Goal: Task Accomplishment & Management: Use online tool/utility

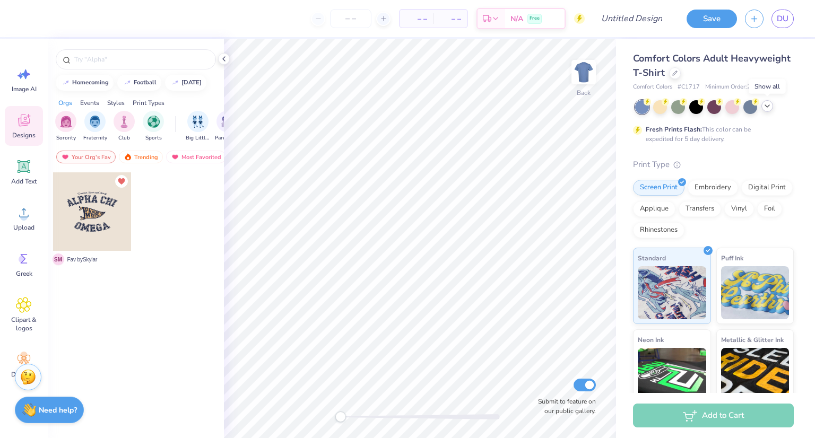
click at [764, 108] on icon at bounding box center [767, 106] width 8 height 8
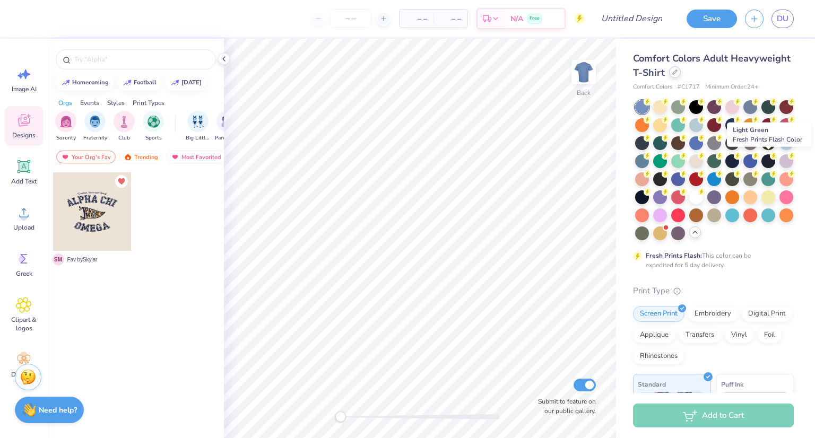
drag, startPoint x: 763, startPoint y: 157, endPoint x: 738, endPoint y: 77, distance: 84.1
click at [681, 77] on div at bounding box center [675, 72] width 12 height 12
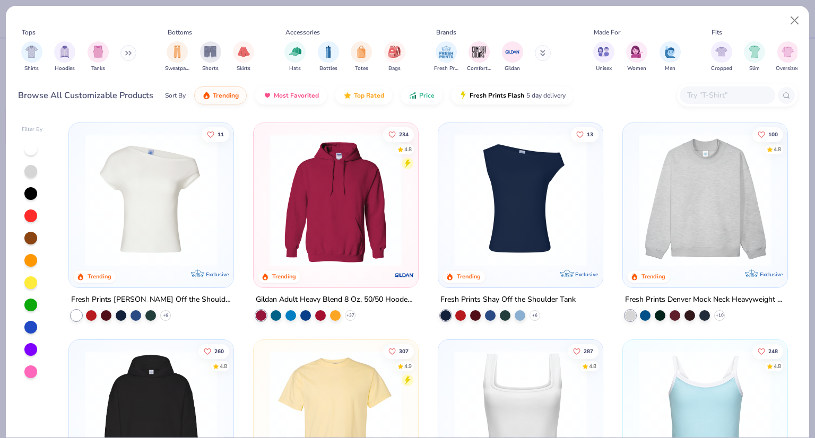
click at [719, 92] on input "text" at bounding box center [727, 95] width 82 height 12
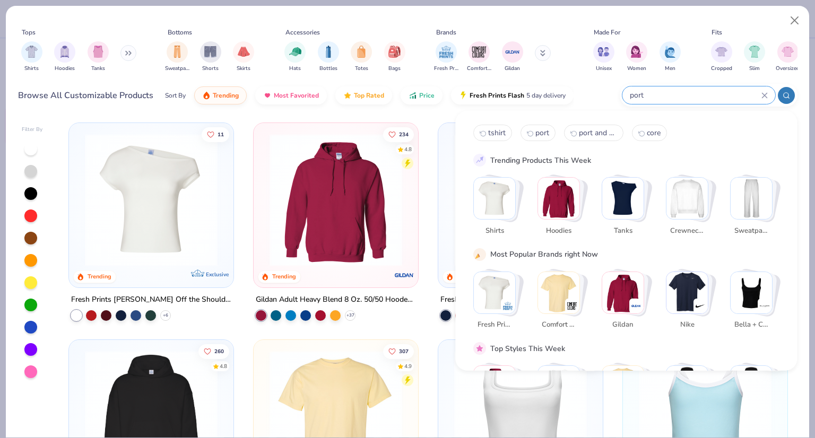
type input "port"
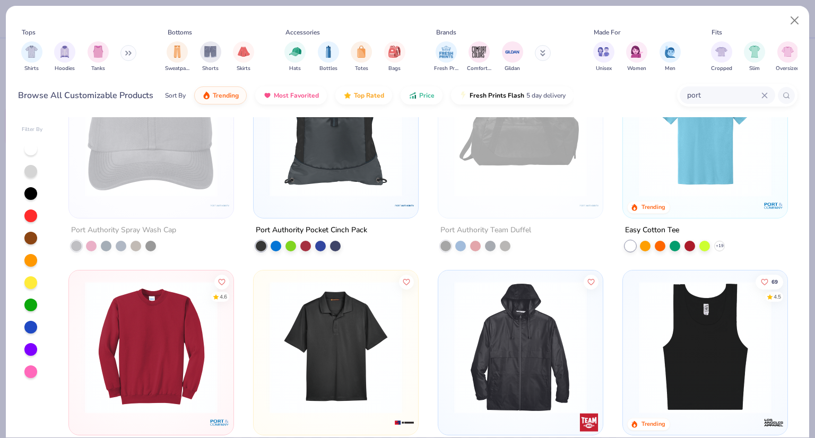
scroll to position [397, 0]
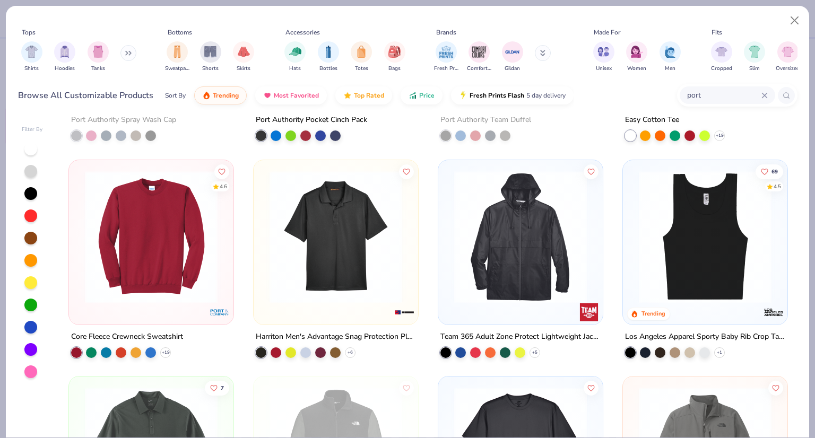
click at [112, 274] on img at bounding box center [151, 236] width 143 height 133
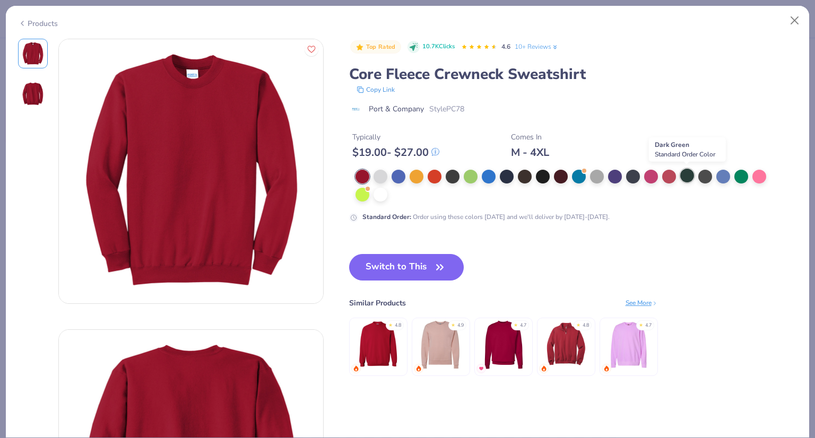
click at [685, 175] on div at bounding box center [687, 176] width 14 height 14
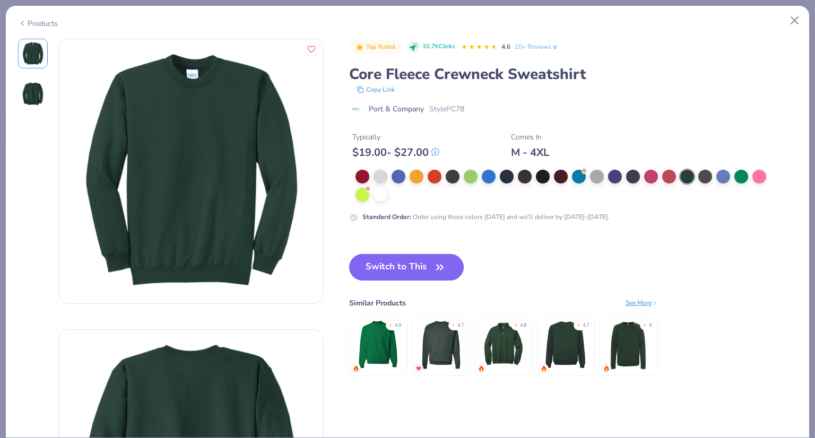
click at [378, 265] on button "Switch to This" at bounding box center [406, 267] width 115 height 27
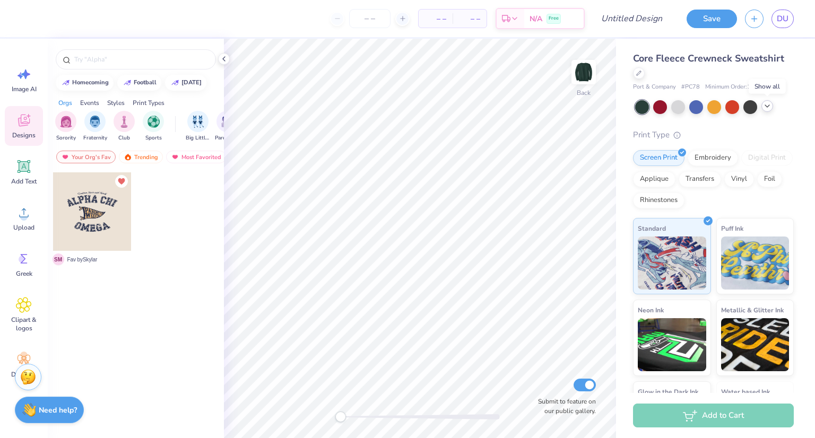
click at [770, 109] on icon at bounding box center [767, 106] width 8 height 8
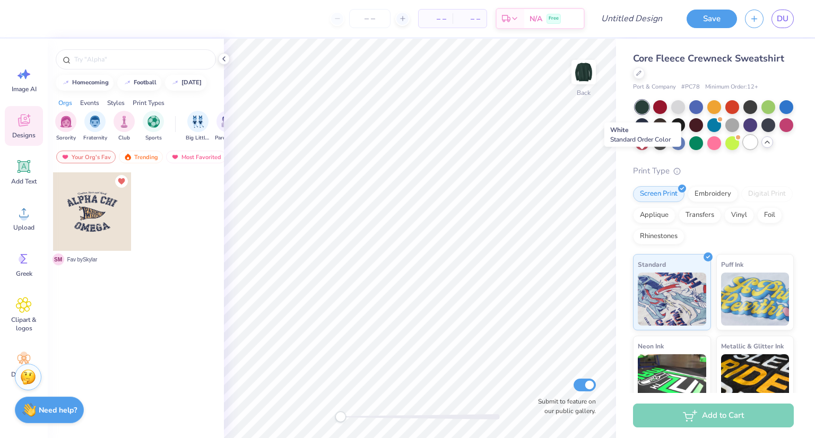
click at [743, 149] on div at bounding box center [750, 142] width 14 height 14
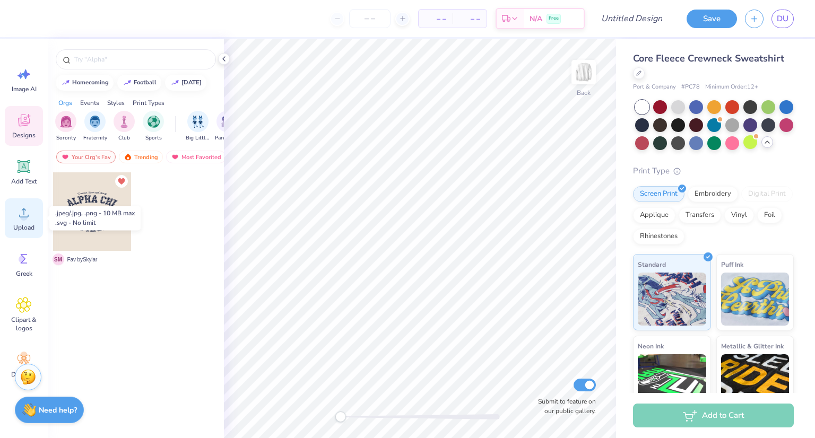
click at [23, 220] on circle at bounding box center [23, 216] width 7 height 7
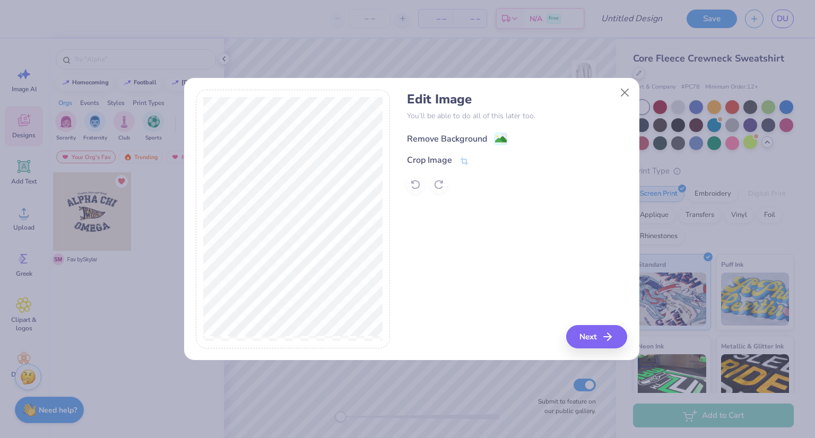
click at [491, 139] on div "Remove Background" at bounding box center [457, 138] width 100 height 13
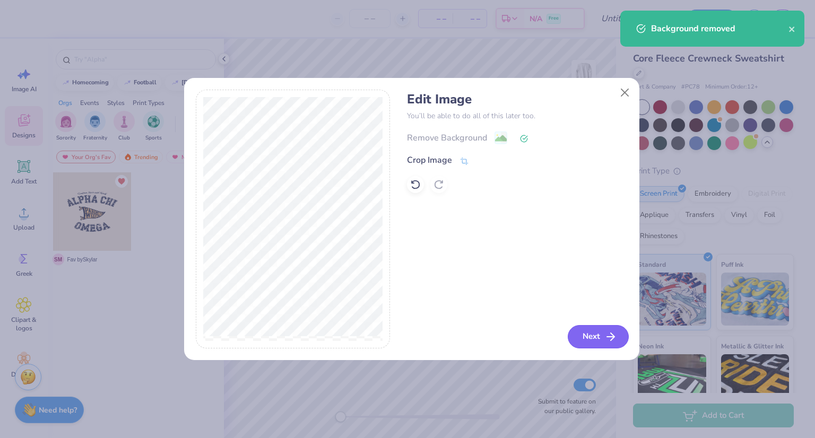
click at [600, 334] on button "Next" at bounding box center [598, 336] width 61 height 23
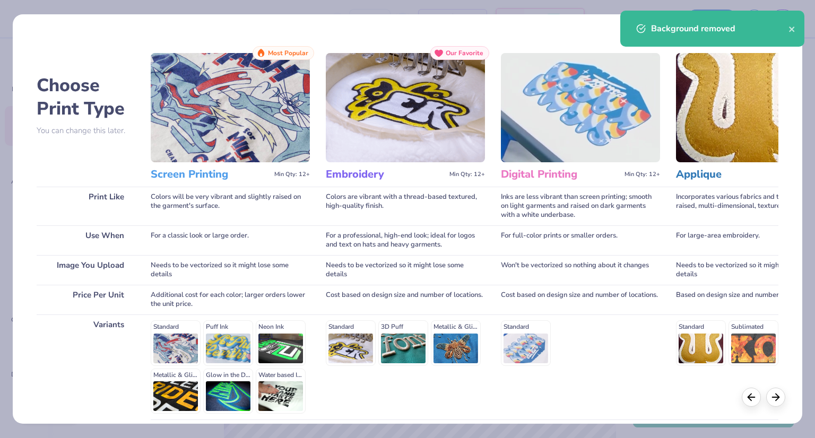
scroll to position [91, 0]
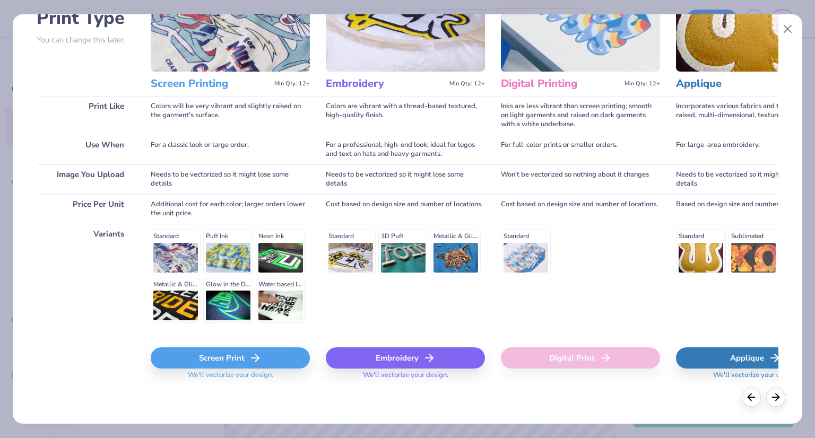
click at [232, 360] on div "Screen Print" at bounding box center [230, 357] width 159 height 21
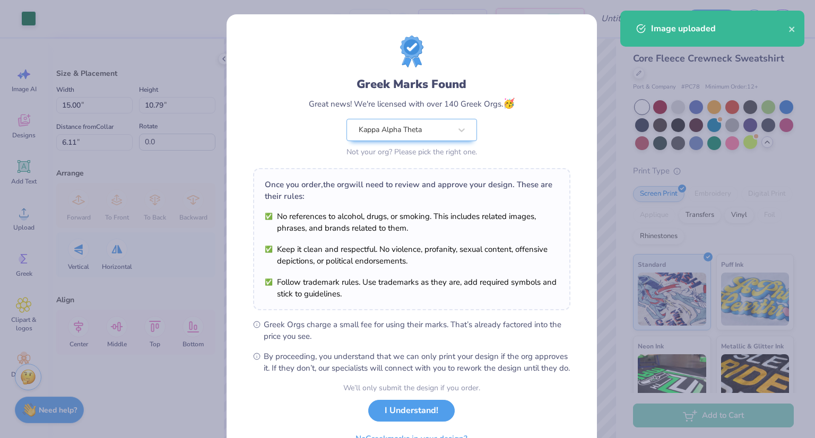
click at [456, 206] on body "Art colors – – Per Item – – Total Est. Delivery N/A Free Design Title Save DU I…" at bounding box center [407, 219] width 815 height 438
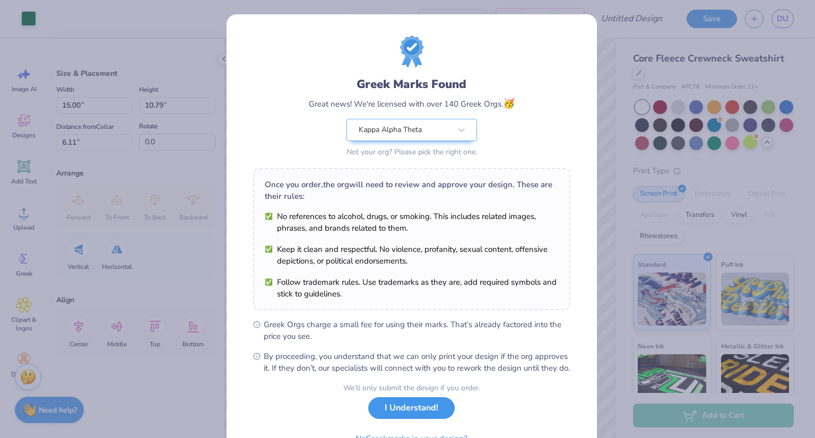
click at [393, 419] on button "I Understand!" at bounding box center [411, 408] width 86 height 22
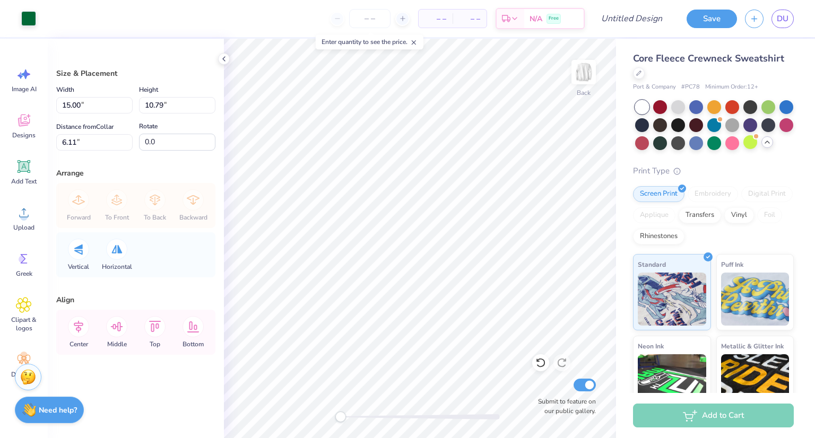
type input "7.57"
type input "5.45"
type input "2.77"
type input "9.55"
type input "6.87"
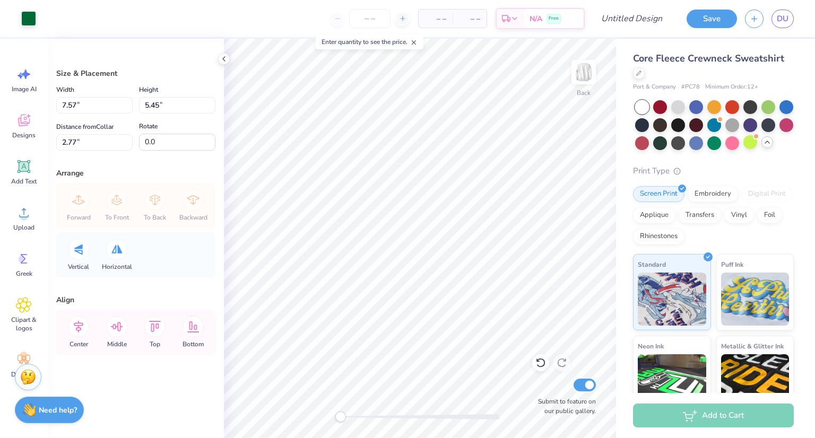
type input "3.00"
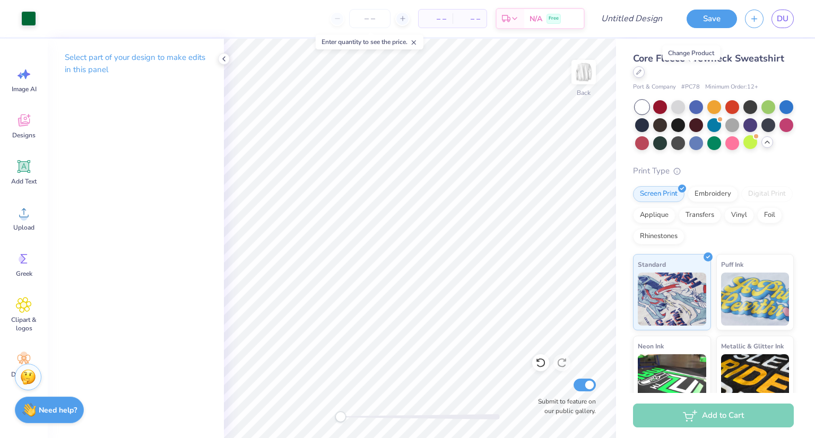
click at [645, 75] on div at bounding box center [639, 72] width 12 height 12
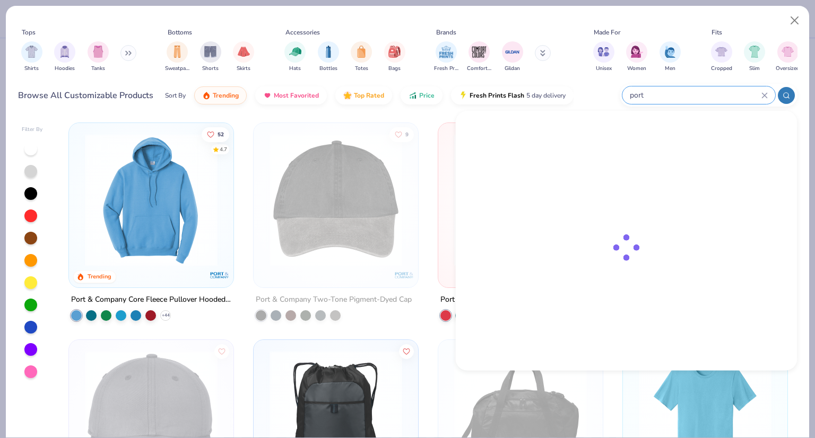
click at [706, 96] on input "port" at bounding box center [695, 95] width 133 height 12
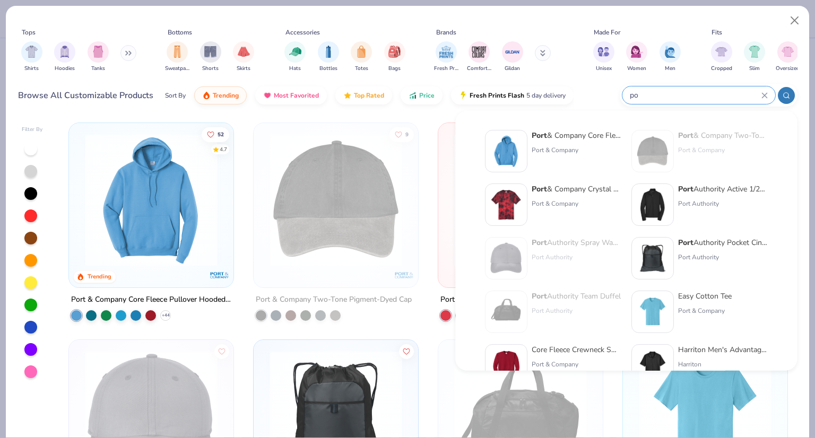
type input "p"
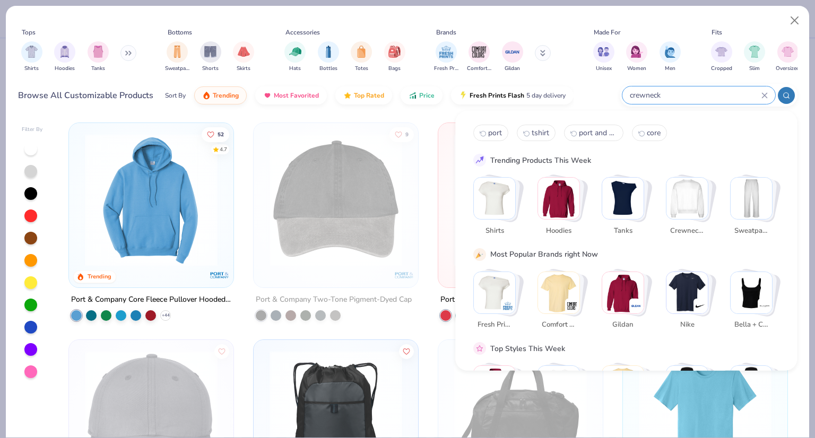
type input "crewneck"
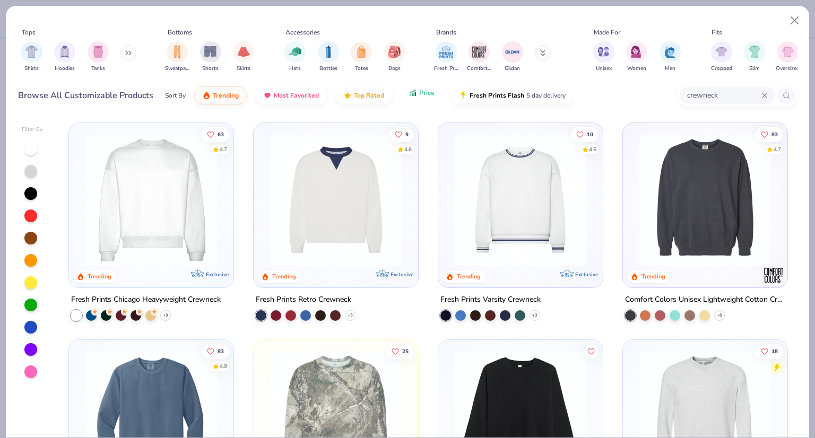
click at [419, 94] on span "Price" at bounding box center [426, 93] width 15 height 8
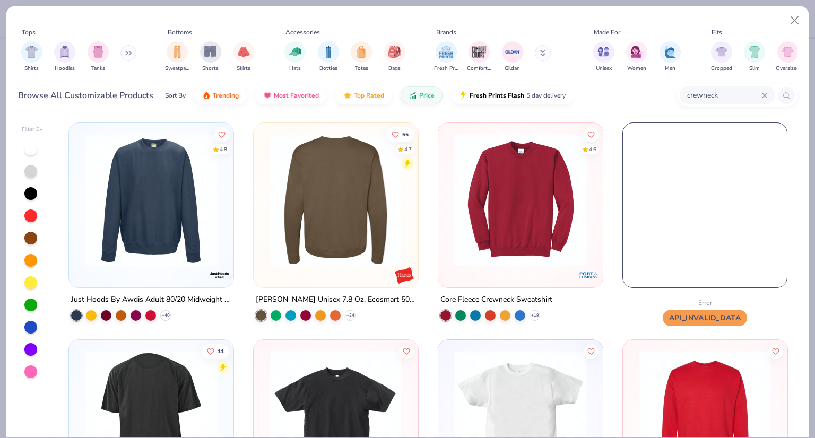
click at [264, 206] on img at bounding box center [192, 200] width 143 height 133
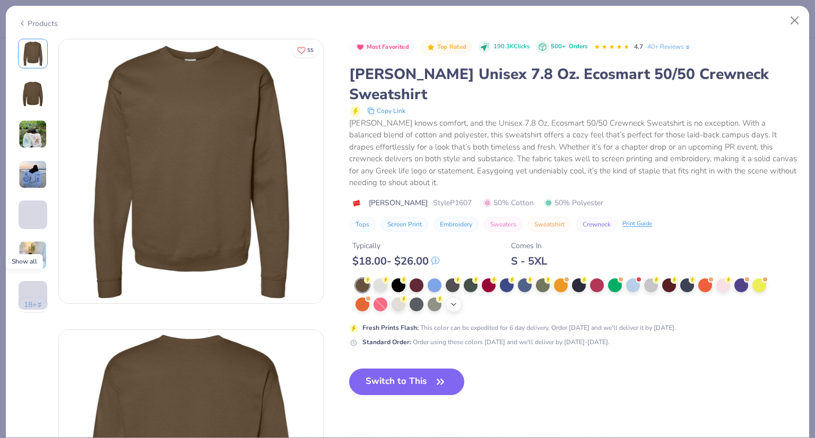
click at [459, 297] on div "+ 2" at bounding box center [454, 305] width 16 height 16
click at [473, 297] on div at bounding box center [471, 304] width 14 height 14
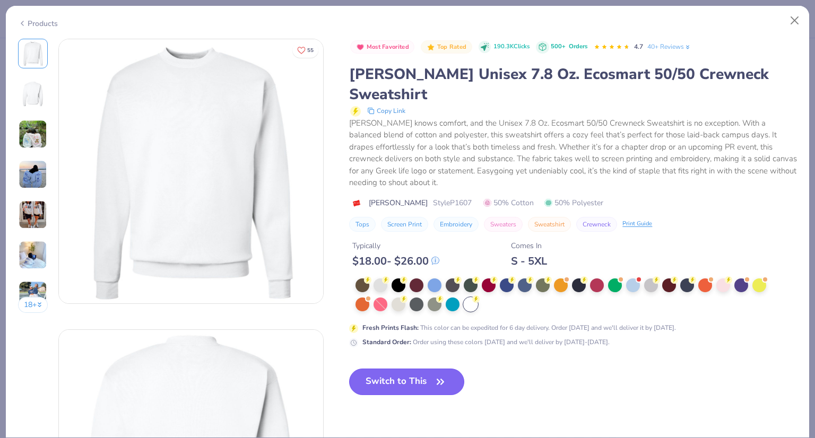
click at [420, 369] on button "Switch to This" at bounding box center [406, 382] width 115 height 27
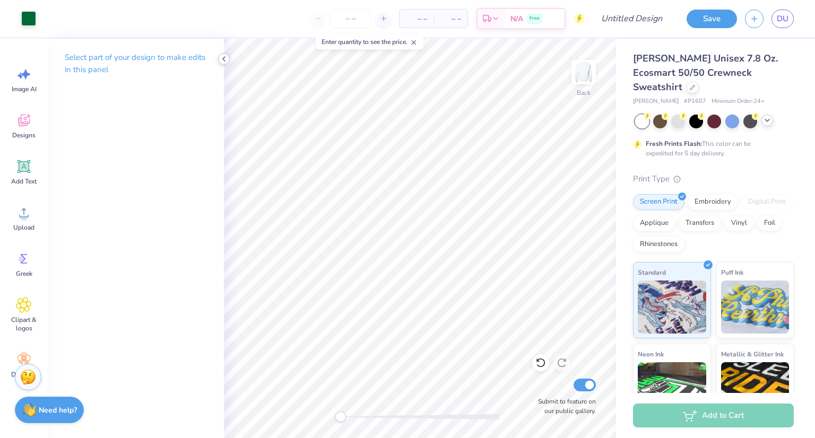
click at [225, 59] on icon at bounding box center [224, 59] width 8 height 8
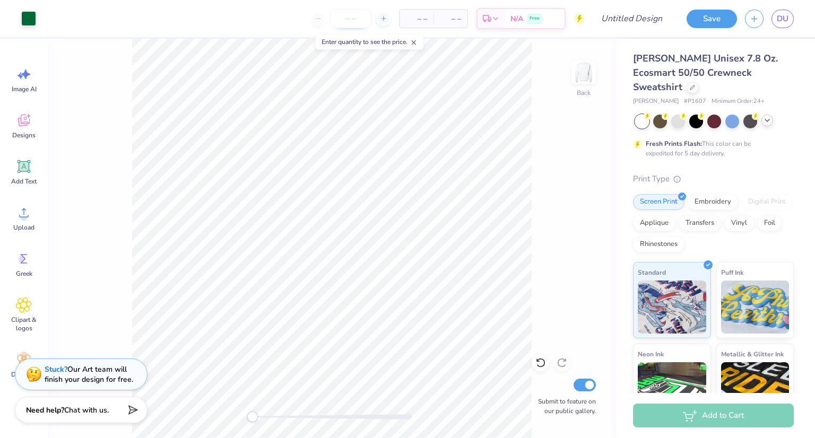
click at [361, 21] on input "number" at bounding box center [350, 18] width 41 height 19
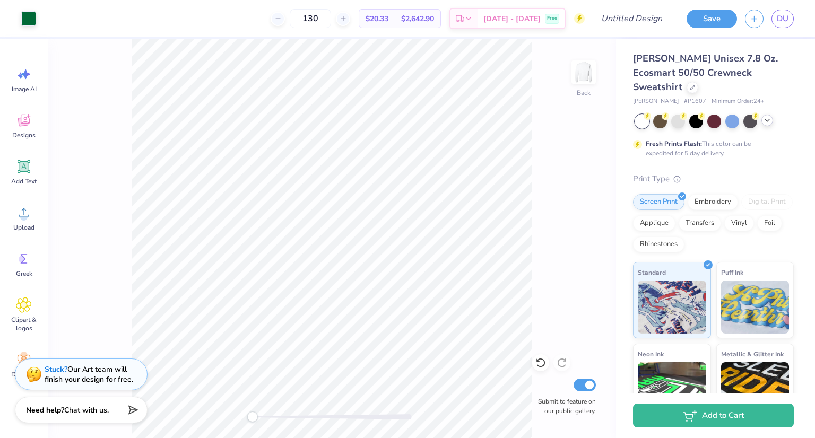
type input "130"
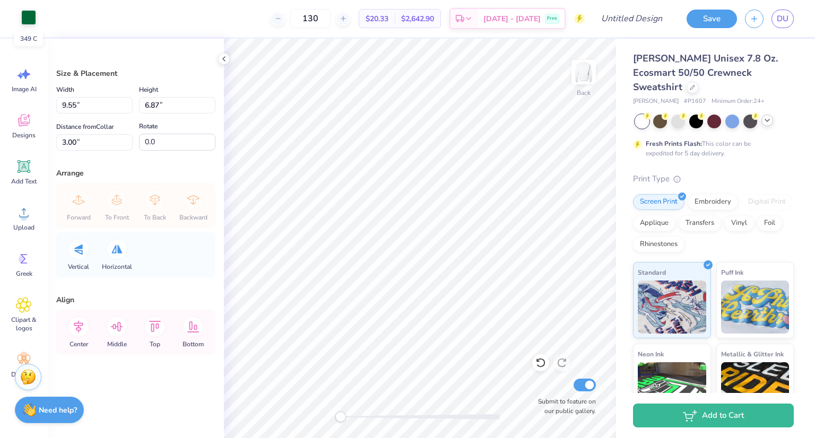
click at [28, 20] on div at bounding box center [28, 17] width 15 height 15
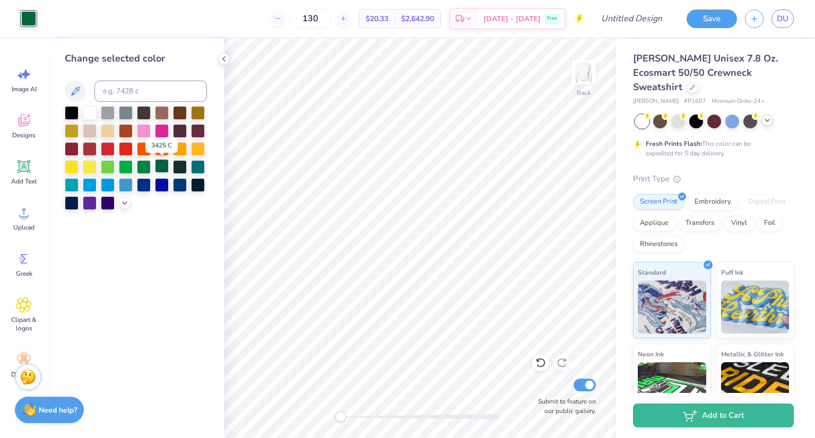
click at [160, 169] on div at bounding box center [162, 166] width 14 height 14
click at [161, 166] on div at bounding box center [162, 166] width 14 height 14
click at [29, 18] on div at bounding box center [28, 18] width 15 height 15
click at [123, 204] on icon at bounding box center [124, 202] width 8 height 8
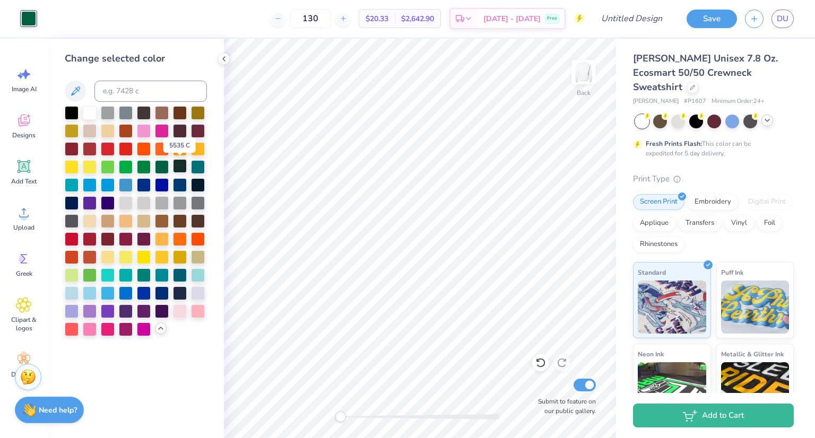
click at [181, 169] on div at bounding box center [180, 166] width 14 height 14
click at [161, 166] on div at bounding box center [162, 166] width 14 height 14
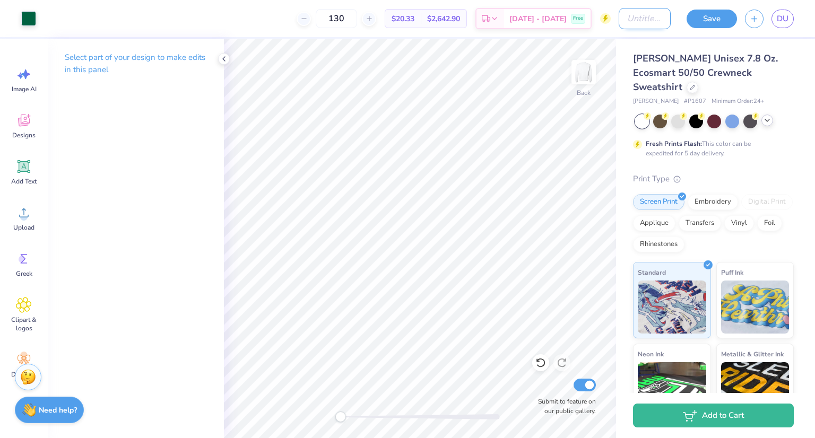
click at [659, 25] on input "Design Title" at bounding box center [645, 18] width 52 height 21
type input "d"
type input "lets ballllll"
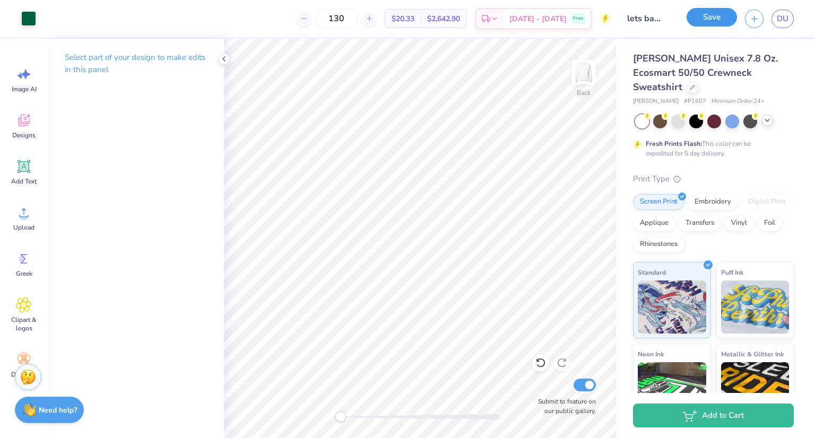
click at [709, 20] on button "Save" at bounding box center [711, 17] width 50 height 19
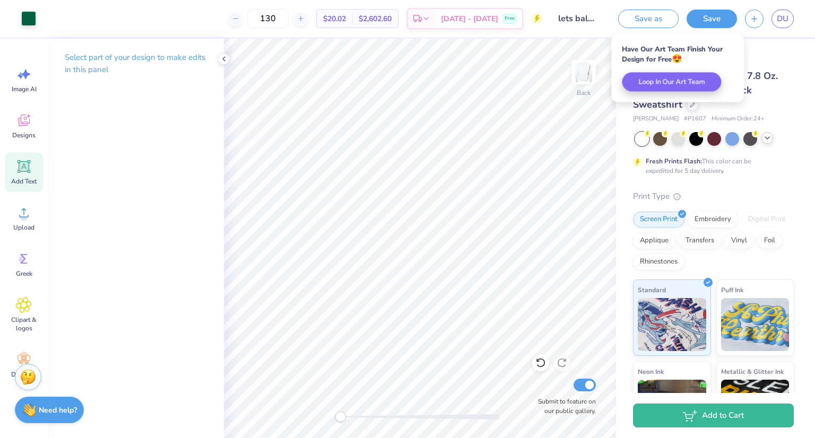
click at [28, 168] on icon at bounding box center [24, 167] width 10 height 10
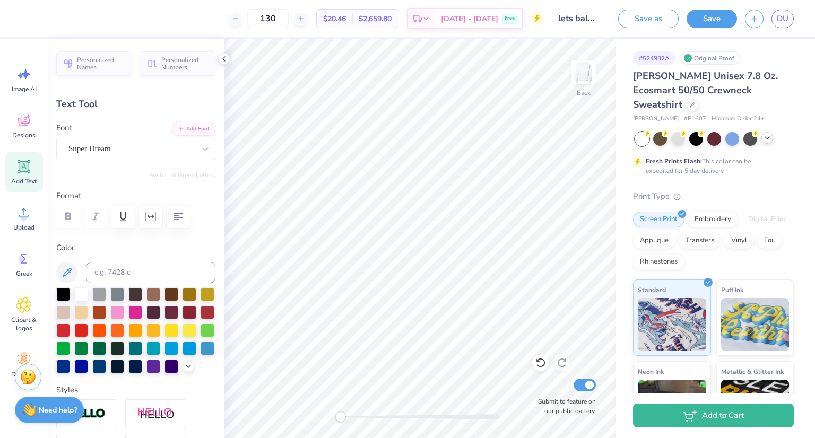
scroll to position [8, 1]
type textarea "T"
type textarea "'25"
click at [196, 150] on div at bounding box center [205, 149] width 19 height 19
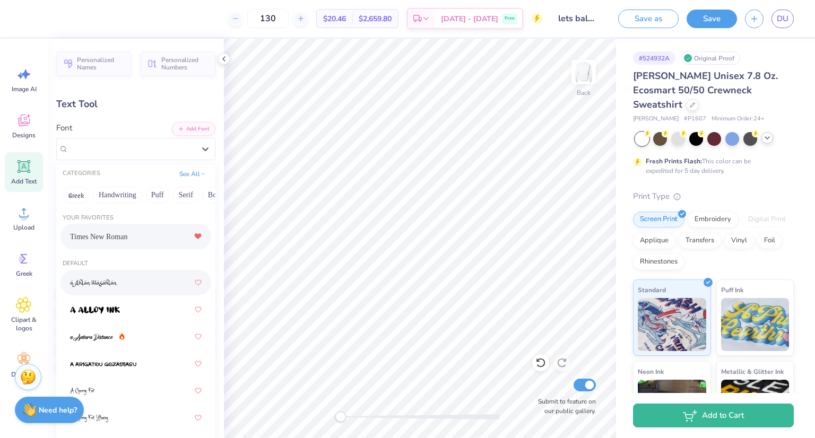
click at [117, 234] on span "Times New Roman" at bounding box center [98, 236] width 57 height 11
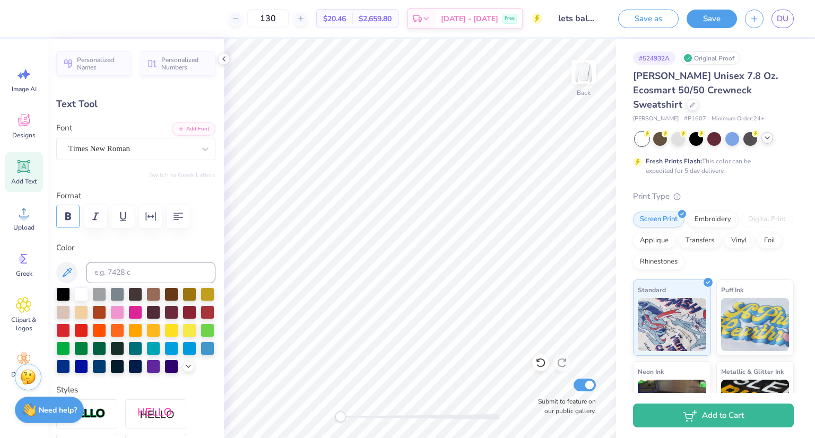
click at [68, 223] on button "button" at bounding box center [67, 216] width 23 height 23
click at [106, 351] on div at bounding box center [99, 348] width 14 height 14
type input "3.07"
type input "1.77"
type input "11.09"
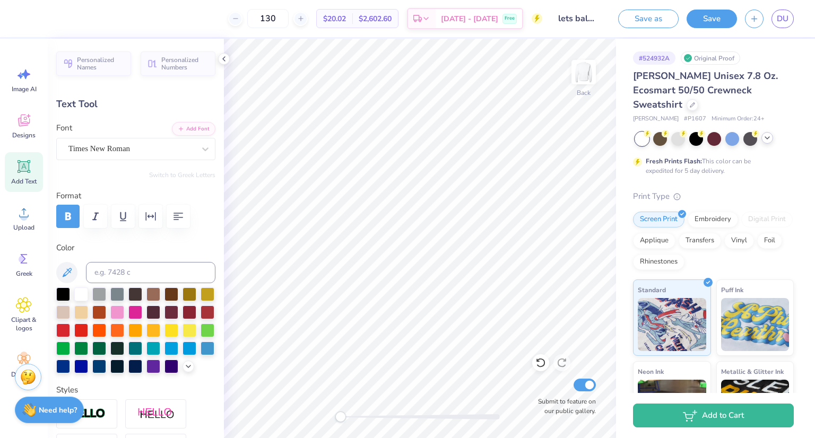
type input "1.62"
type input "0.94"
type input "10.98"
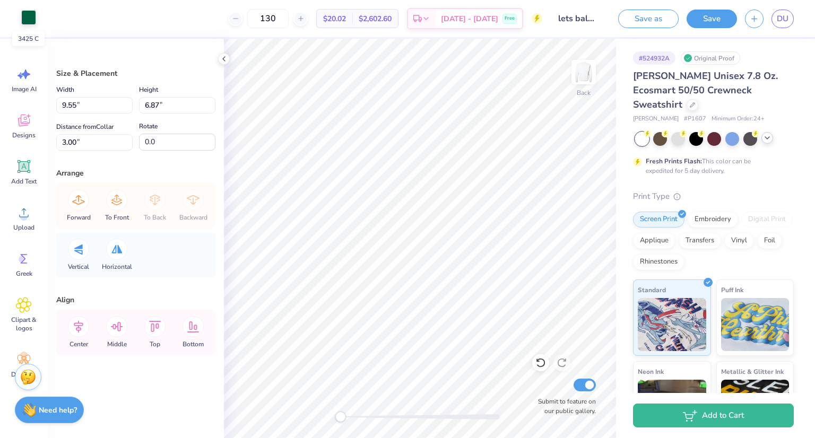
click at [29, 18] on div at bounding box center [28, 17] width 15 height 15
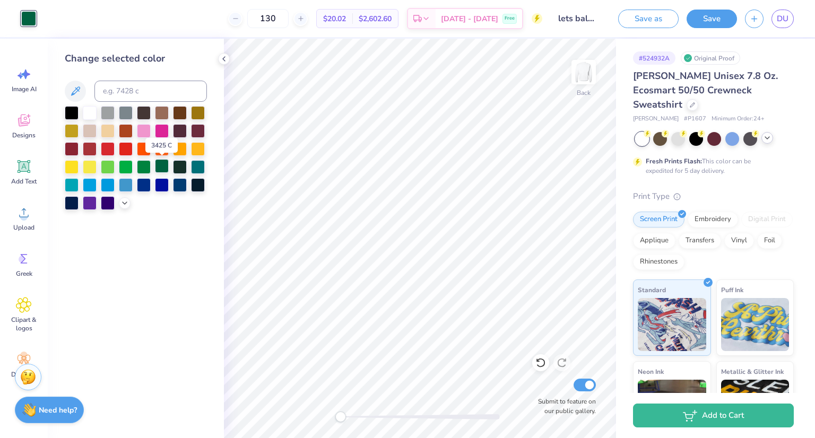
click at [161, 168] on div at bounding box center [162, 166] width 14 height 14
click at [222, 62] on icon at bounding box center [224, 59] width 8 height 8
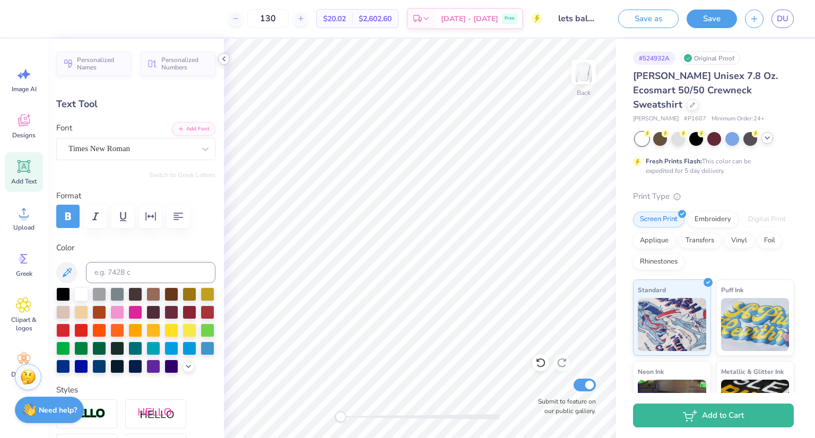
type input "1.04"
type input "0.60"
type input "9.87"
type textarea "A Kappa Alpha Theta Tradition"
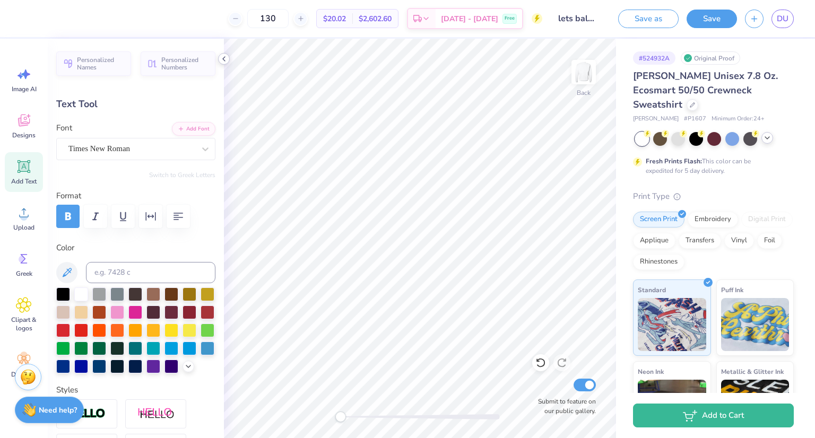
scroll to position [8, 4]
type input "11.83"
type input "0.78"
type input "9.55"
type input "0.63"
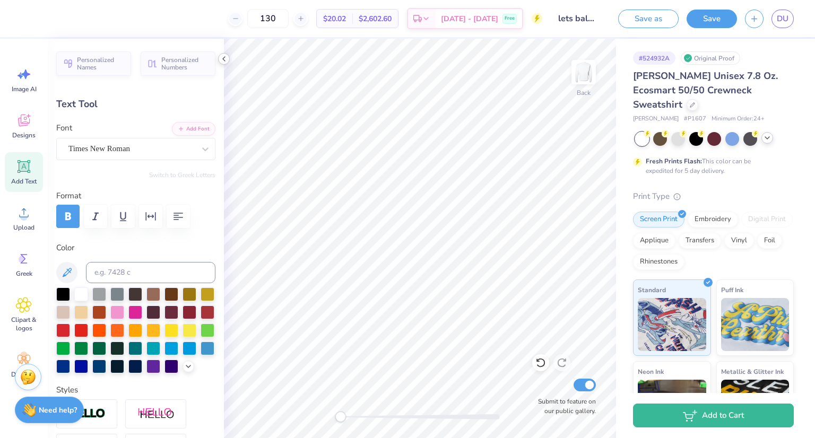
type input "10.31"
click at [31, 170] on icon at bounding box center [24, 167] width 16 height 16
type input "6.13"
type input "1.78"
type input "11.24"
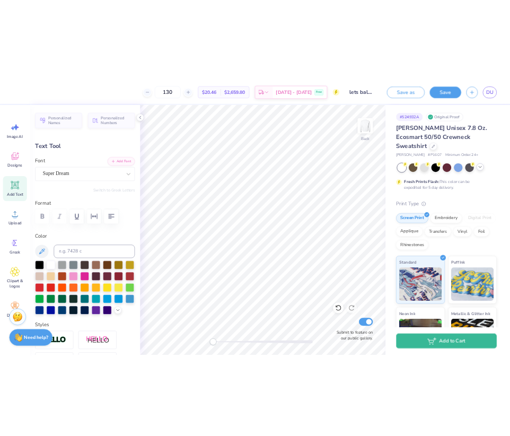
scroll to position [8, 1]
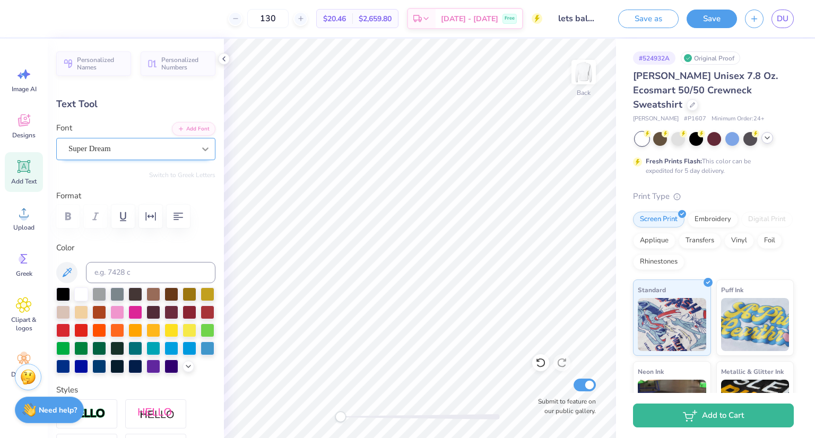
type textarea "'25"
click at [202, 146] on icon at bounding box center [205, 149] width 11 height 11
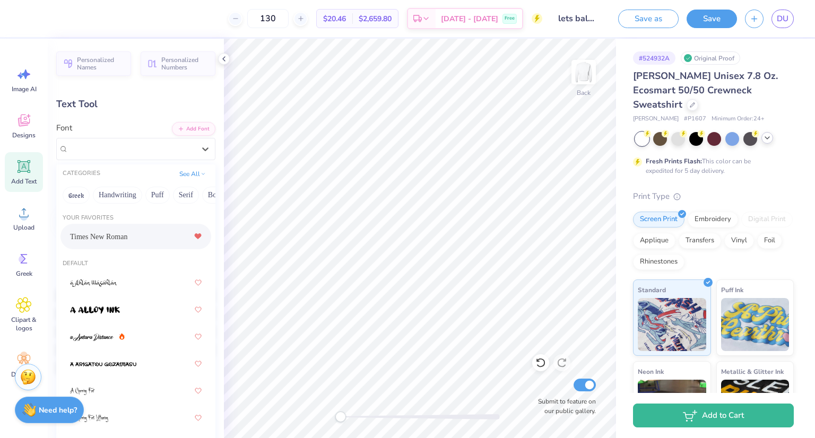
click at [106, 233] on span "Times New Roman" at bounding box center [98, 236] width 57 height 11
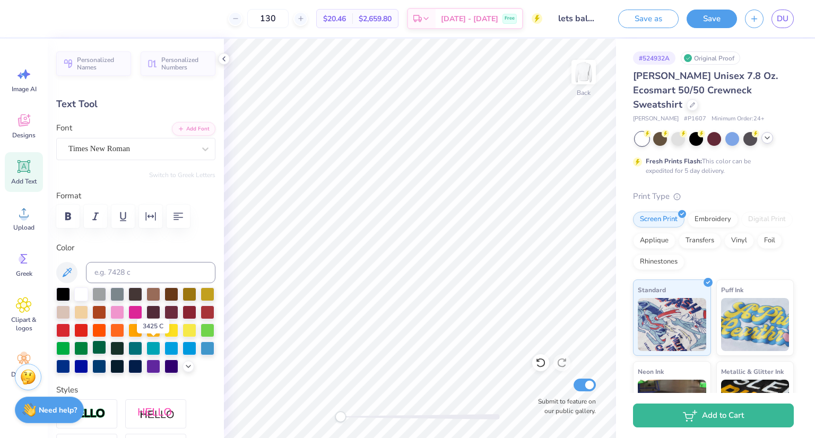
click at [106, 351] on div at bounding box center [99, 348] width 14 height 14
type input "2.80"
type input "1.77"
type input "11.09"
type input "1.51"
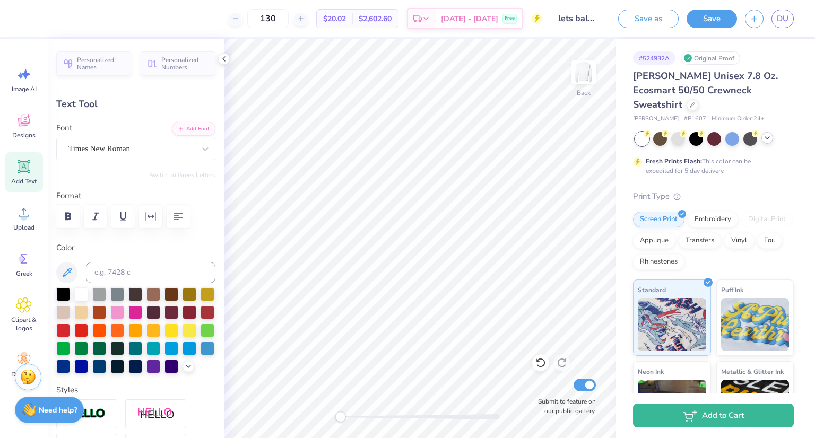
type input "0.95"
type input "10.98"
type input "9.55"
type input "0.63"
type input "10.21"
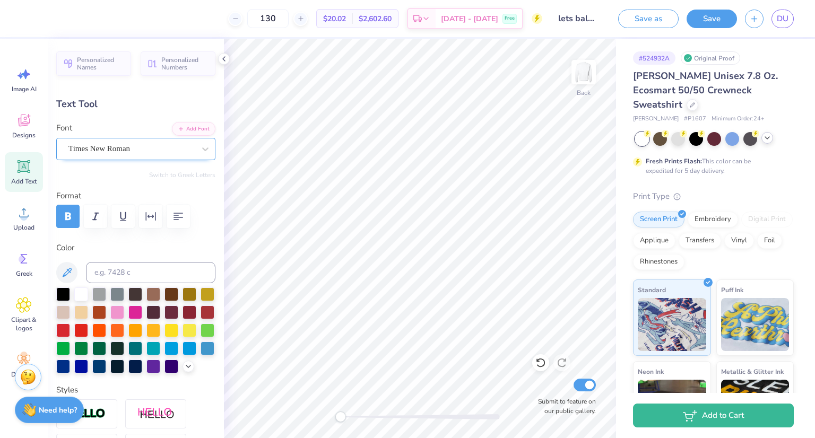
click at [165, 149] on div "Times New Roman" at bounding box center [131, 149] width 128 height 16
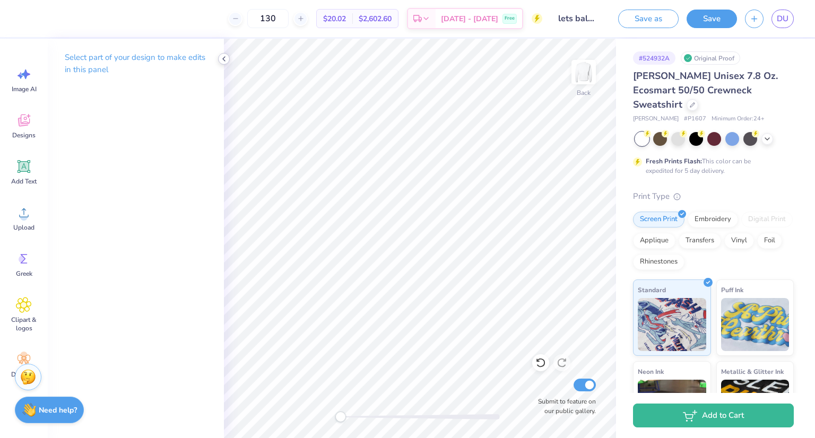
click at [225, 57] on icon at bounding box center [224, 59] width 8 height 8
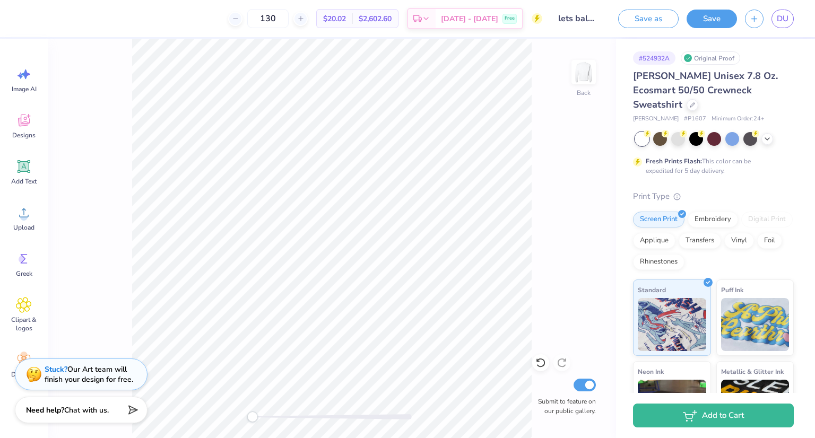
scroll to position [8, 2]
click at [31, 168] on icon at bounding box center [24, 167] width 16 height 16
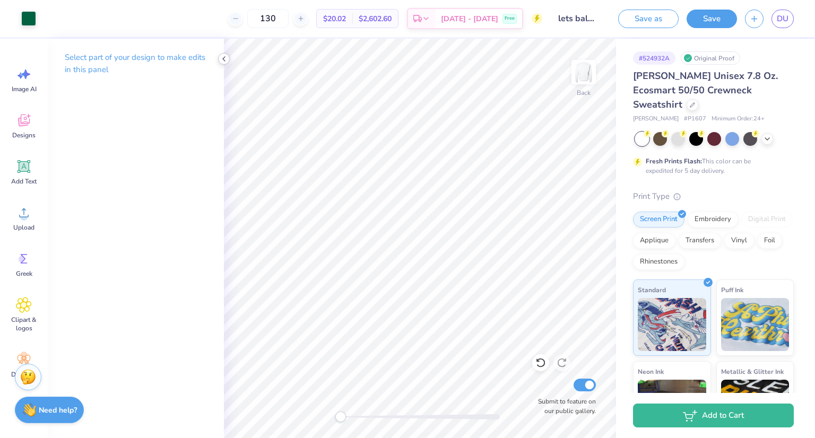
click at [223, 60] on icon at bounding box center [224, 59] width 8 height 8
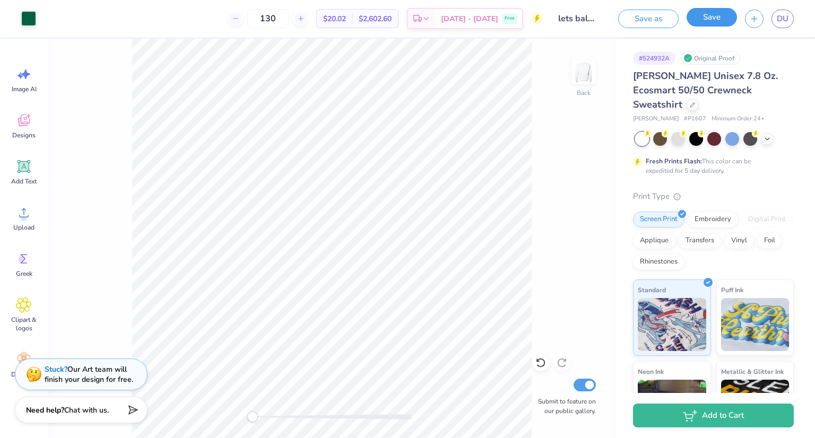
click at [724, 17] on button "Save" at bounding box center [711, 17] width 50 height 19
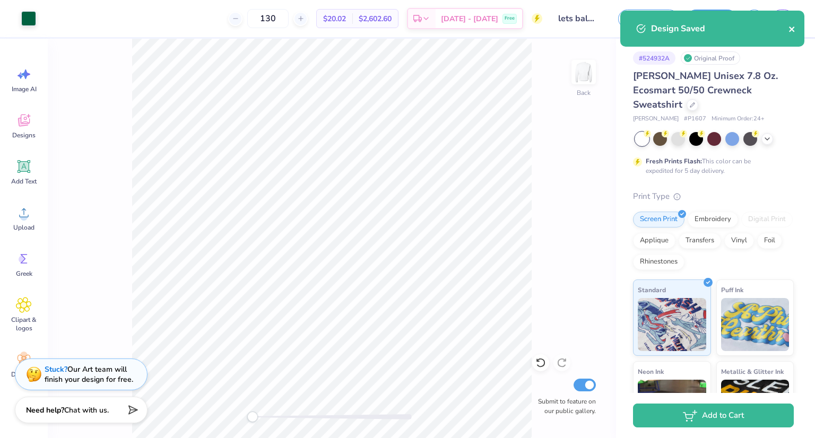
click at [794, 27] on icon "close" at bounding box center [791, 29] width 5 height 5
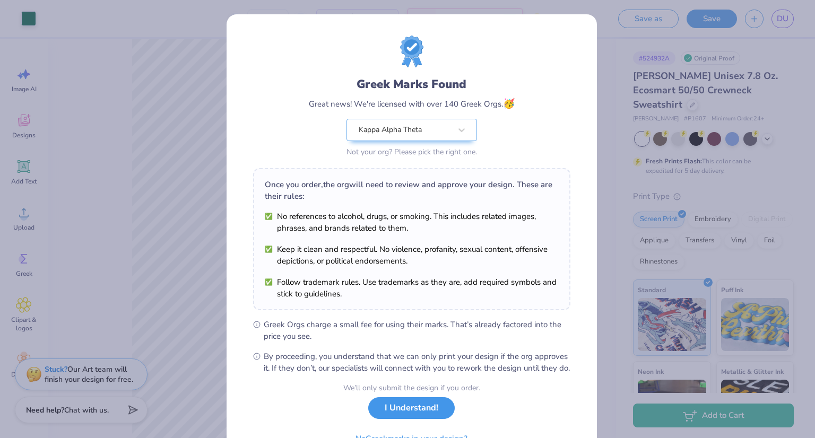
click at [411, 419] on button "I Understand!" at bounding box center [411, 408] width 86 height 22
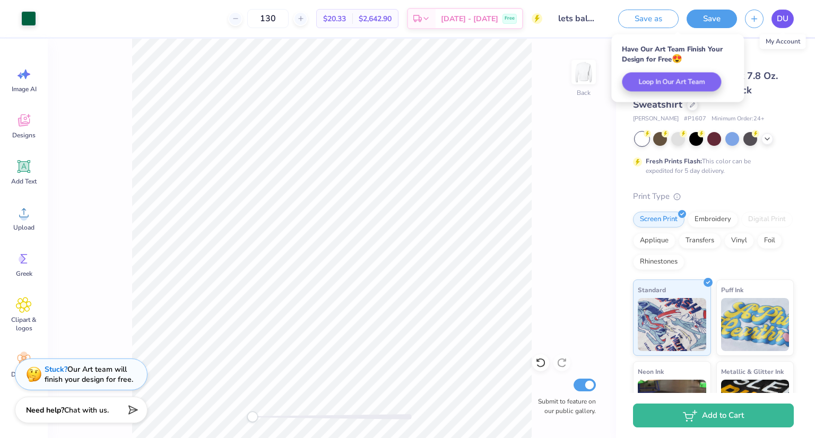
click at [785, 15] on span "DU" at bounding box center [783, 19] width 12 height 12
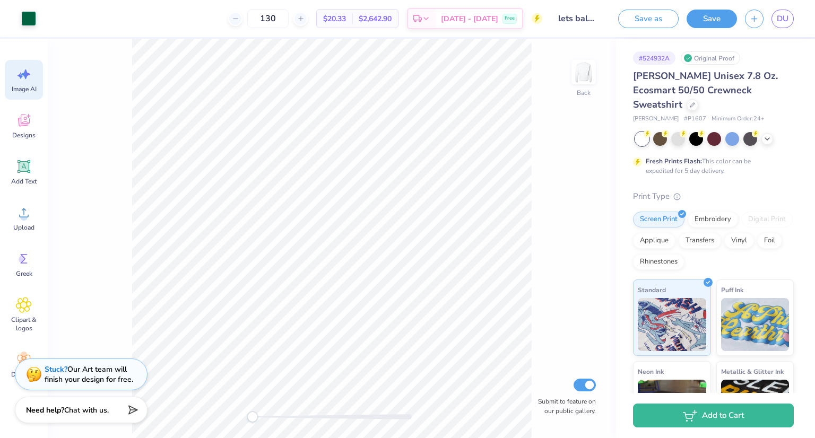
click at [25, 89] on span "Image AI" at bounding box center [24, 89] width 25 height 8
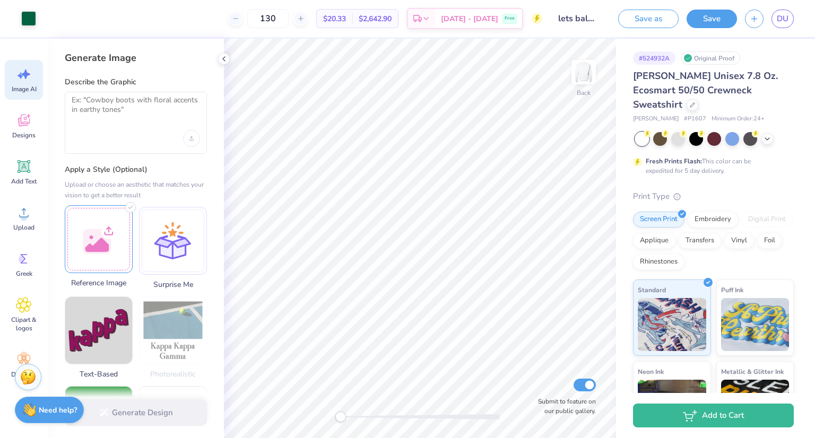
click at [102, 225] on div at bounding box center [99, 239] width 68 height 68
click at [88, 108] on textarea at bounding box center [136, 108] width 128 height 27
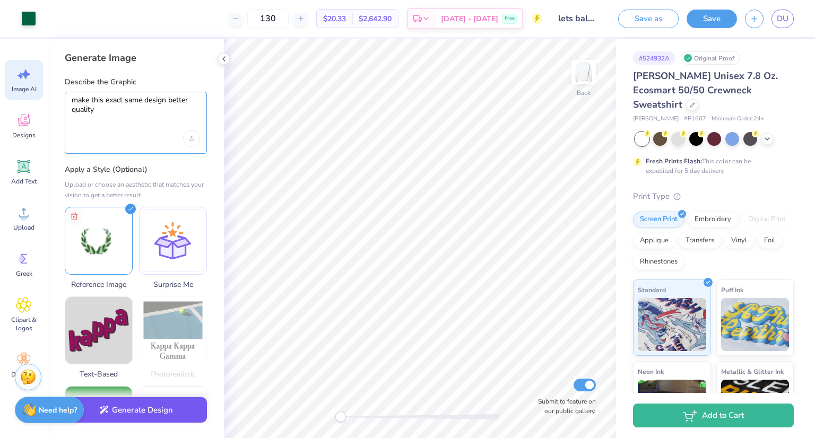
type textarea "make this exact same design better quality"
click at [151, 404] on button "Generate Design" at bounding box center [136, 410] width 142 height 26
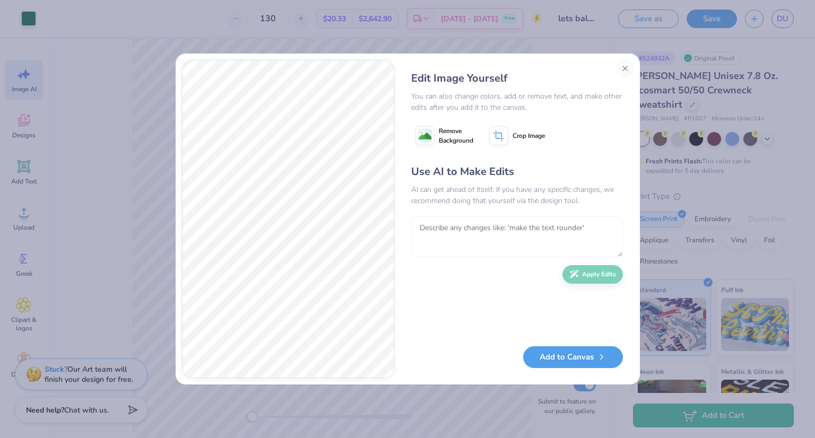
click at [505, 230] on textarea at bounding box center [517, 236] width 212 height 41
type textarea "get rid of the stems at the bottom. make all one color. this is a shillouette"
click at [598, 274] on button "Apply Edits" at bounding box center [592, 272] width 60 height 19
